Goal: Task Accomplishment & Management: Use online tool/utility

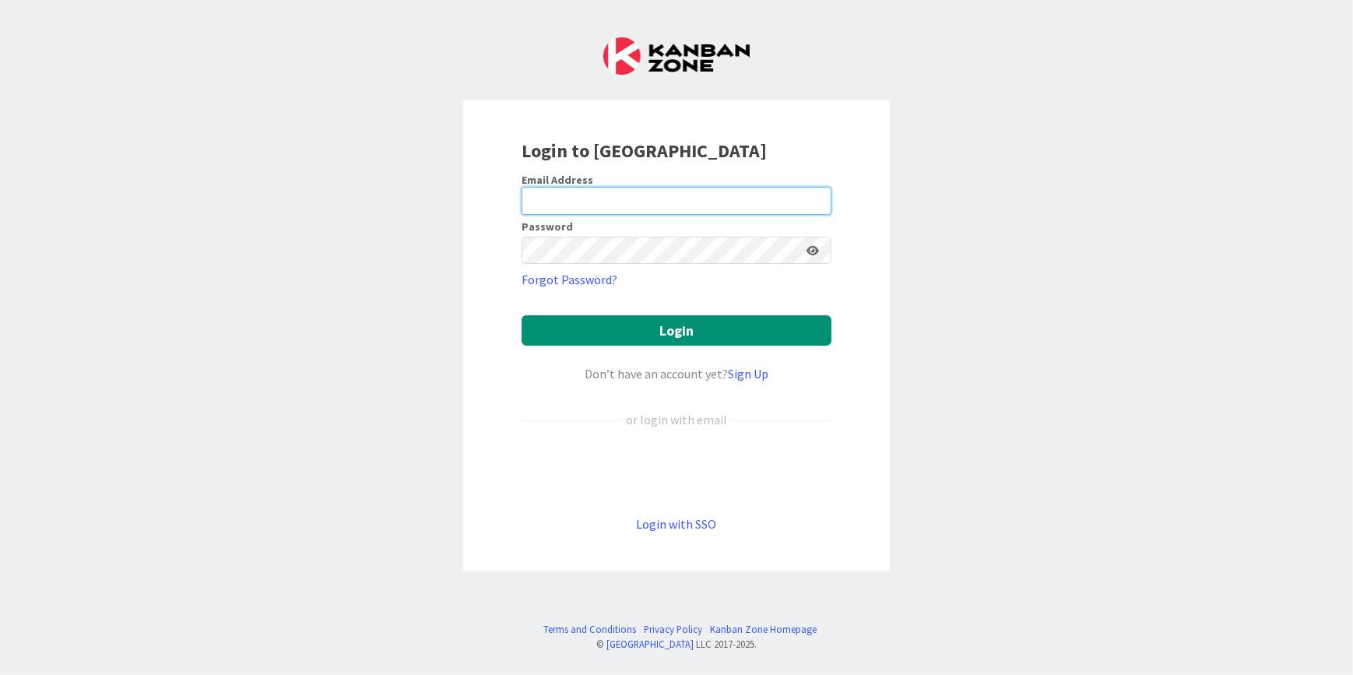
click at [620, 188] on input "email" at bounding box center [676, 201] width 310 height 28
click at [1128, 272] on div "Login to [GEOGRAPHIC_DATA] Email Address Password Forgot Password? Login Don’t …" at bounding box center [676, 337] width 1353 height 675
click at [617, 205] on input "email" at bounding box center [676, 201] width 310 height 28
type input "[PERSON_NAME][EMAIL_ADDRESS][PERSON_NAME][DOMAIN_NAME]"
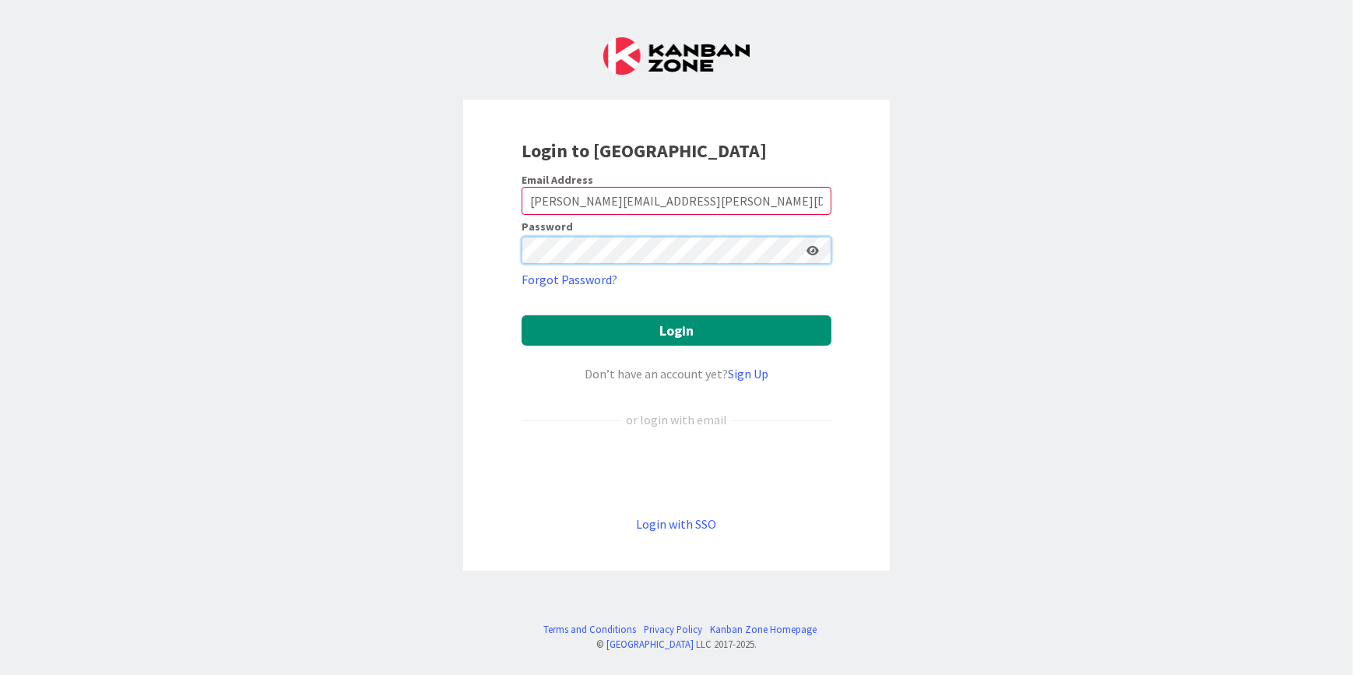
click at [521, 315] on button "Login" at bounding box center [676, 330] width 310 height 30
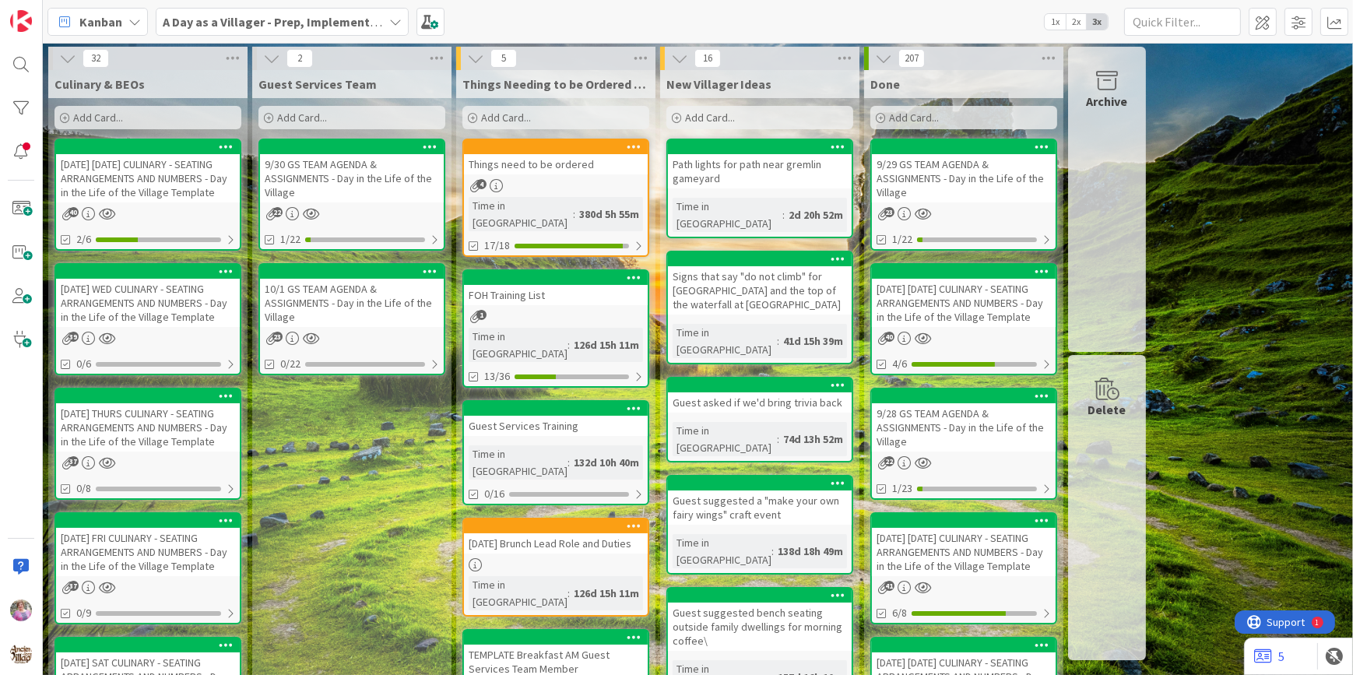
click at [266, 14] on b "A Day as a Villager - Prep, Implement and Execute" at bounding box center [302, 22] width 278 height 16
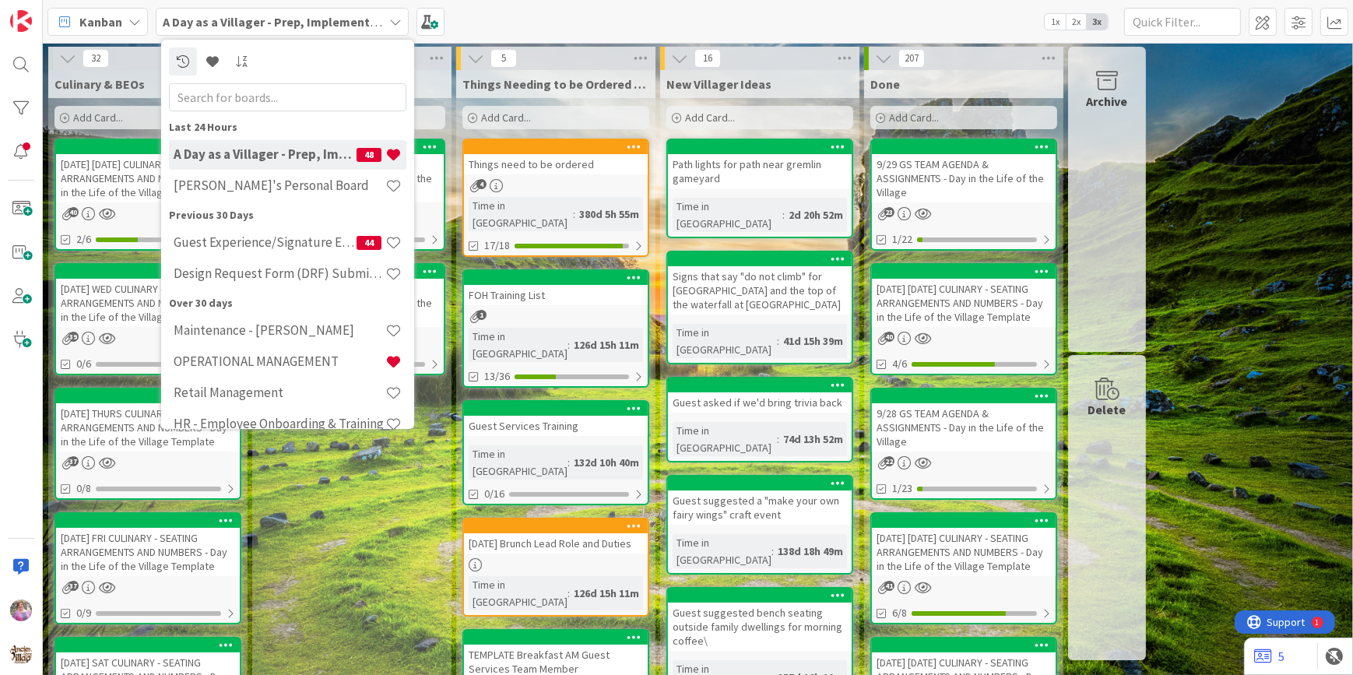
click at [558, 13] on div "Kanban A Day as a Villager - Prep, Implement and Execute Last 24 Hours A Day as…" at bounding box center [698, 21] width 1310 height 43
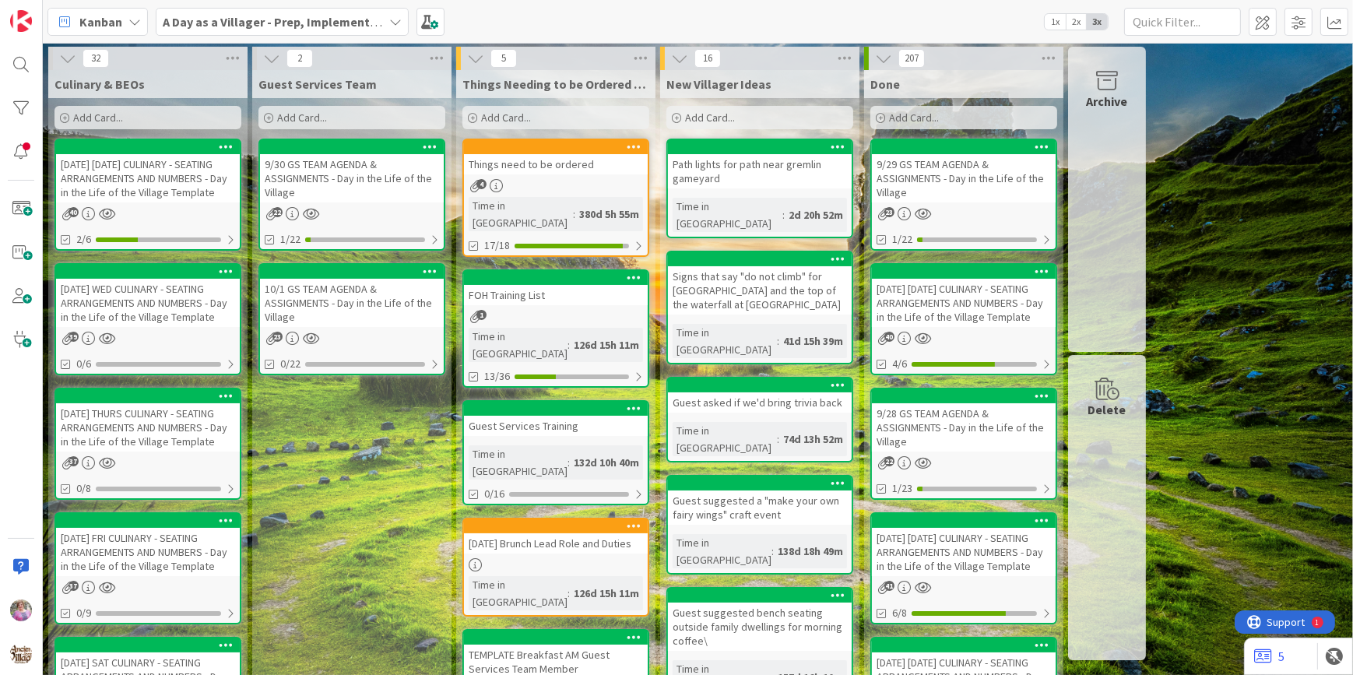
click at [353, 293] on div "10/1 GS TEAM AGENDA & ASSIGNMENTS - Day in the Life of the Village" at bounding box center [352, 303] width 184 height 48
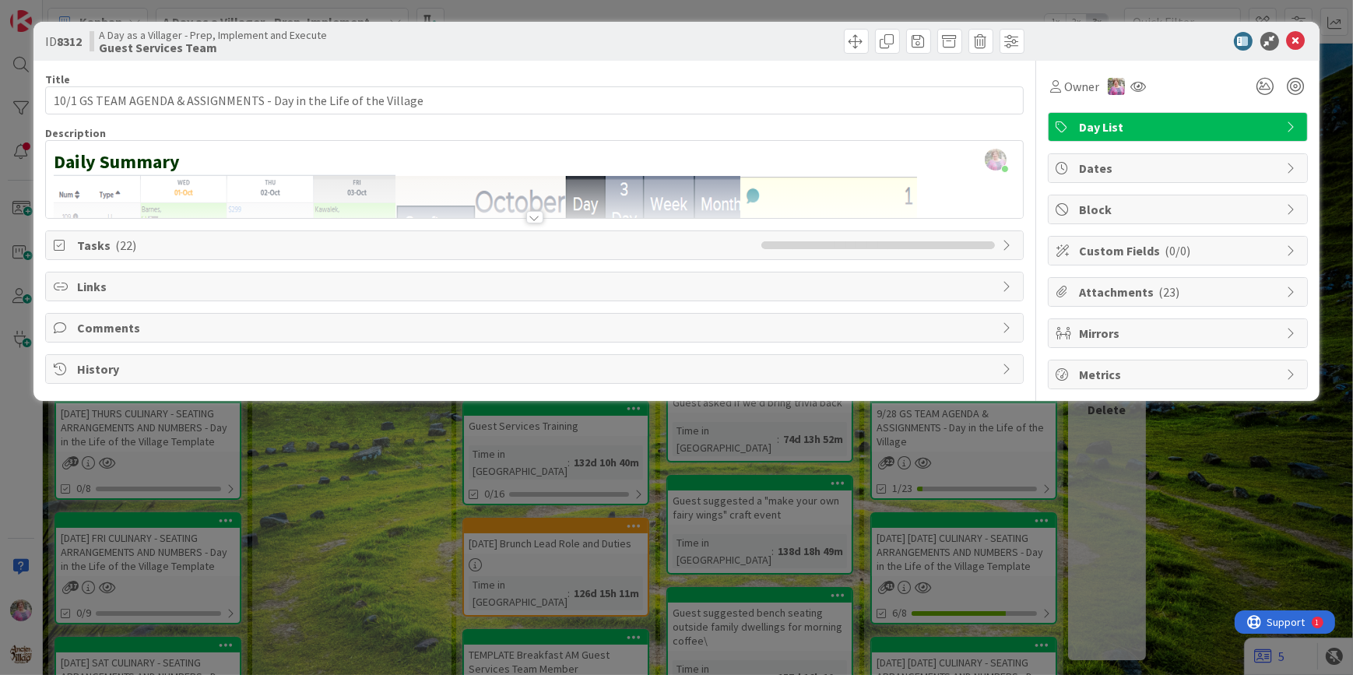
click at [233, 249] on span "Tasks ( 22 )" at bounding box center [414, 245] width 675 height 19
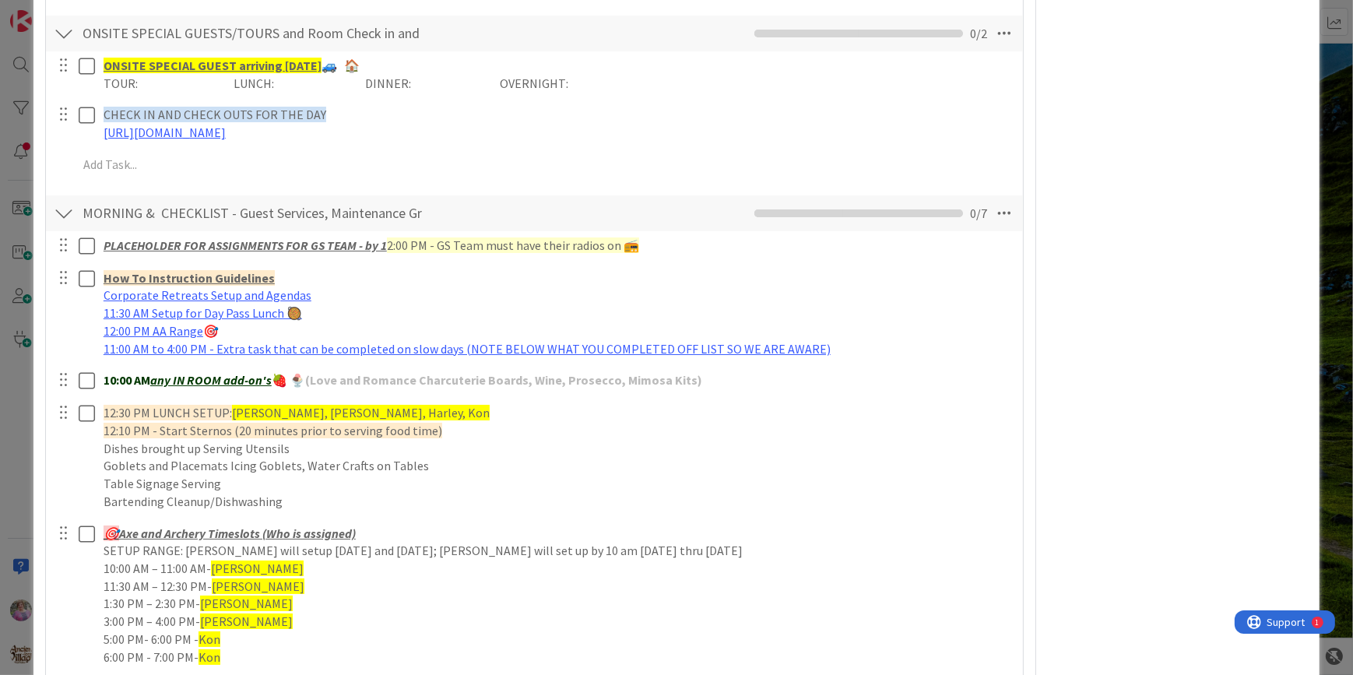
scroll to position [296, 0]
